Goal: Use online tool/utility: Use online tool/utility

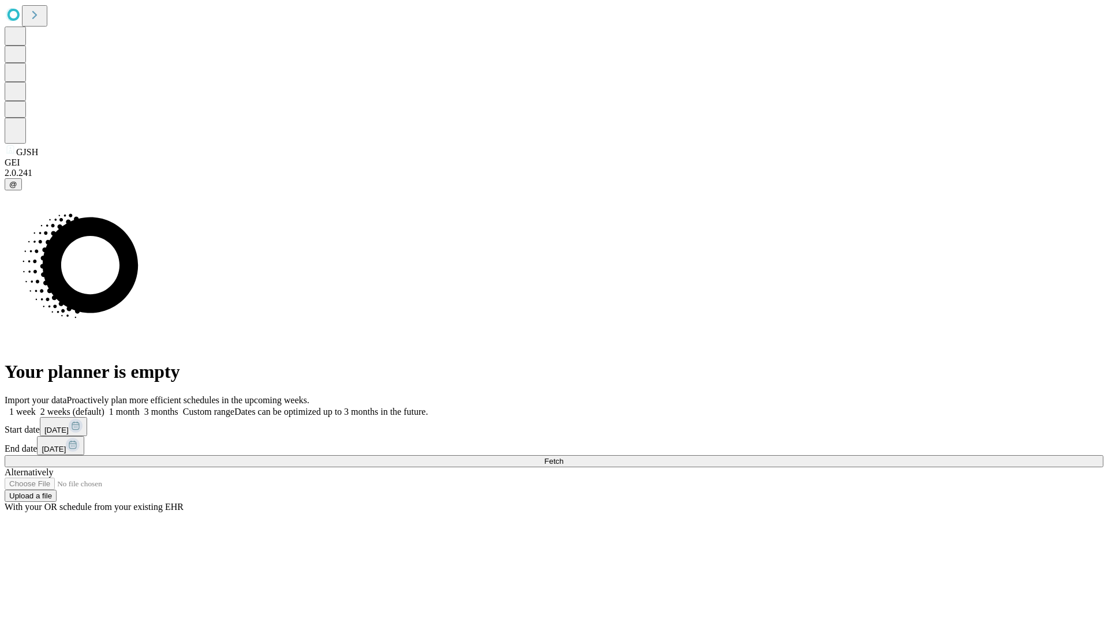
click at [563, 457] on span "Fetch" at bounding box center [553, 461] width 19 height 9
